Goal: Information Seeking & Learning: Find specific page/section

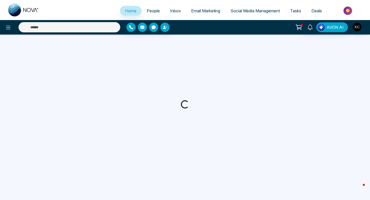
select select "*"
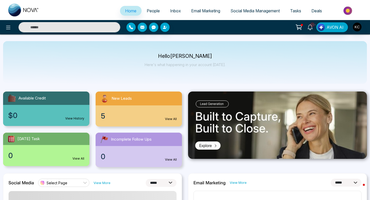
click at [173, 120] on link "View All" at bounding box center [171, 119] width 12 height 5
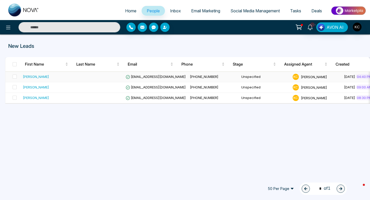
click at [147, 77] on span "[EMAIL_ADDRESS][DOMAIN_NAME]" at bounding box center [156, 77] width 60 height 4
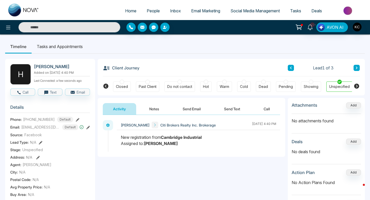
click at [125, 9] on span "Home" at bounding box center [130, 10] width 11 height 5
select select "*"
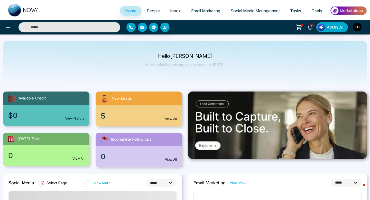
click at [173, 119] on link "View All" at bounding box center [171, 119] width 12 height 5
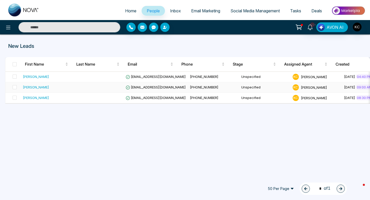
click at [150, 87] on span "[EMAIL_ADDRESS][DOMAIN_NAME]" at bounding box center [156, 87] width 60 height 4
